Goal: Download file/media

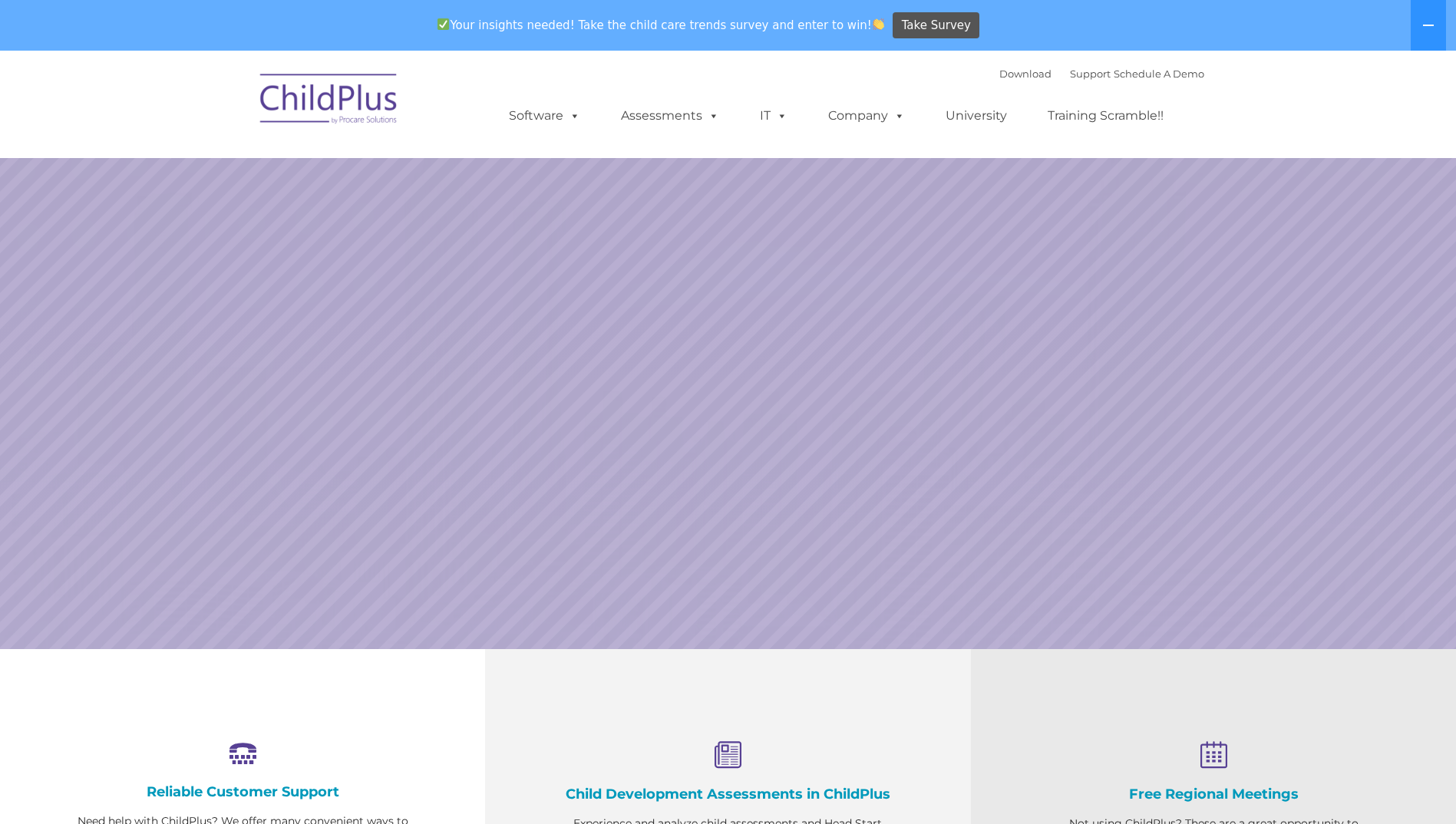
select select "MEDIUM"
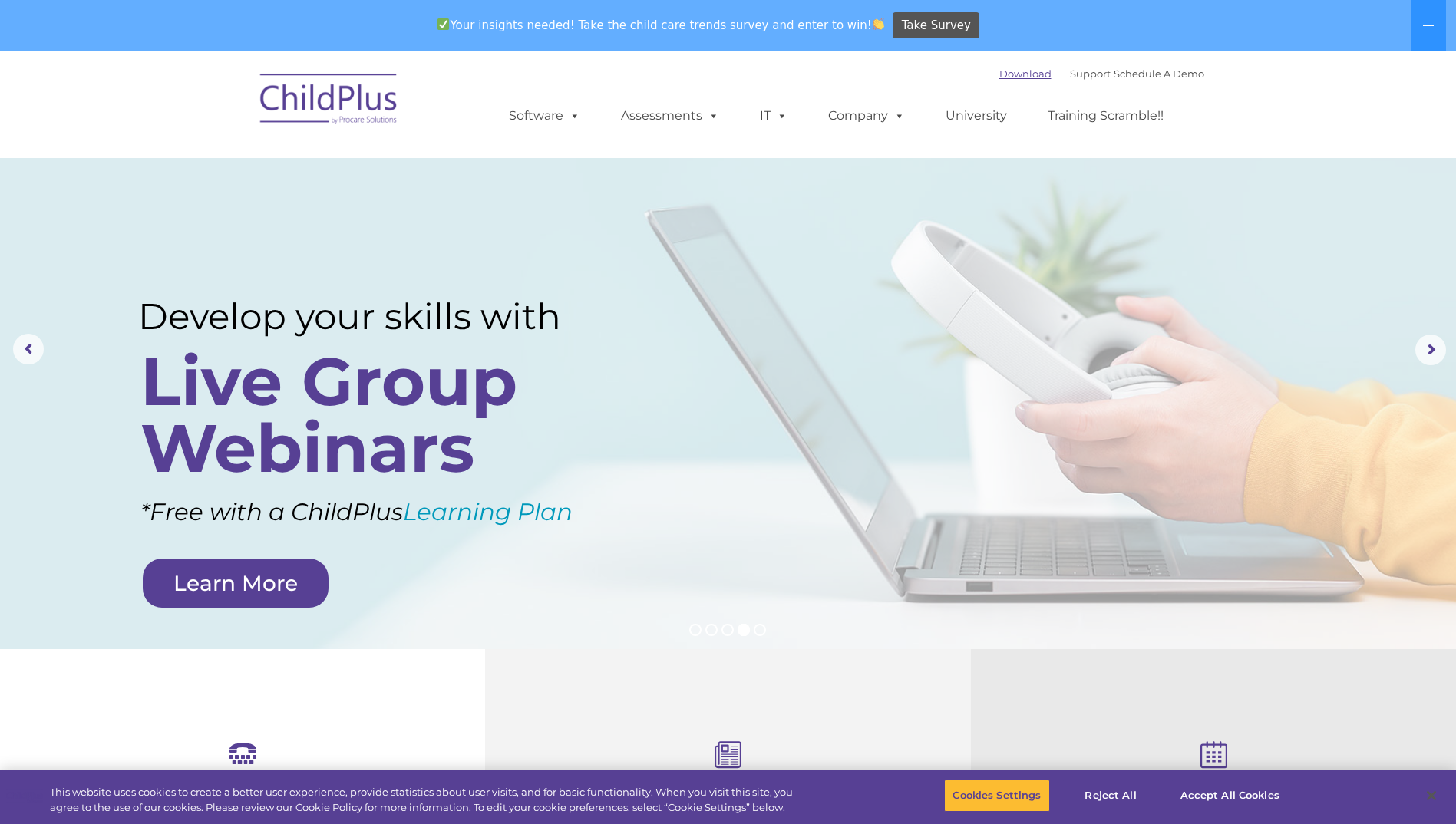
click at [999, 75] on link "Download" at bounding box center [1025, 73] width 53 height 12
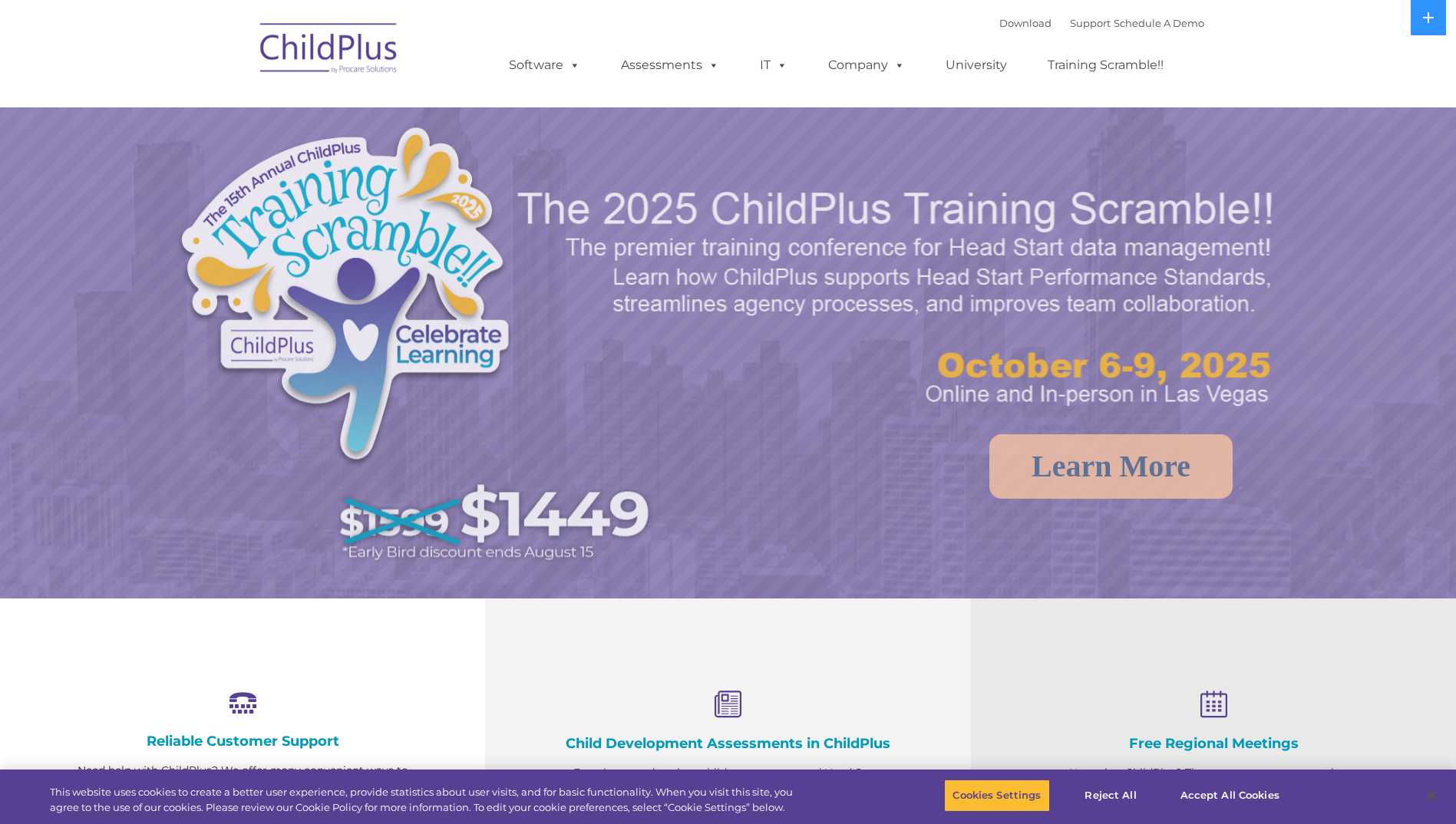
select select "MEDIUM"
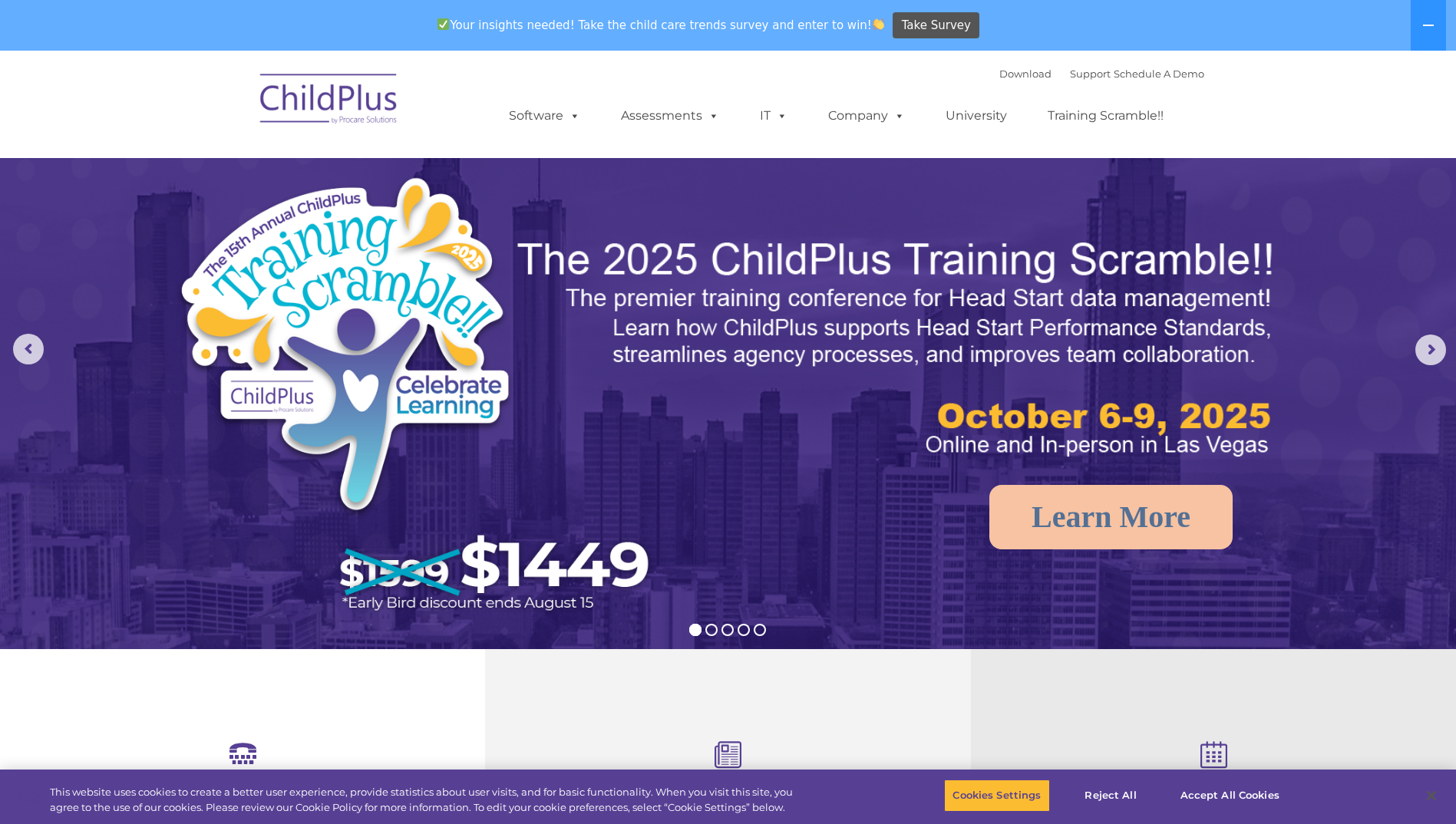
click at [974, 69] on div "Download Support | Schedule A Demo  MENU MENU Software ChildPlus: The original…" at bounding box center [841, 103] width 726 height 84
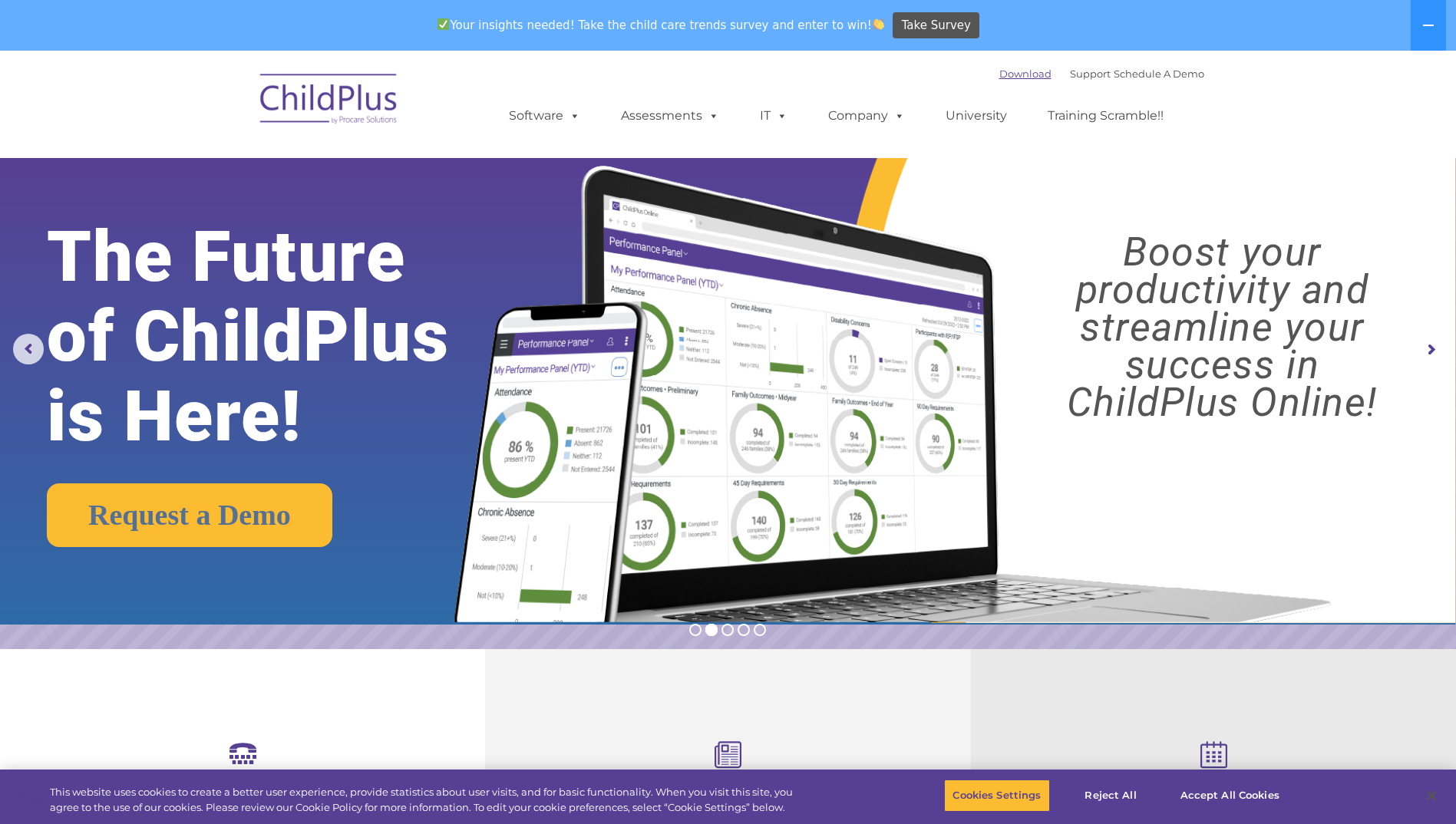
click at [999, 76] on link "Download" at bounding box center [1025, 73] width 53 height 12
